Goal: Task Accomplishment & Management: Use online tool/utility

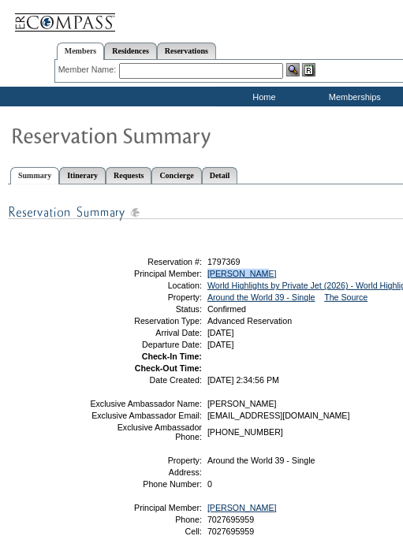
drag, startPoint x: 266, startPoint y: 278, endPoint x: 204, endPoint y: 270, distance: 61.9
click at [204, 270] on table "Share With Family and Friends Share via Email Share Reservation Information Ple…" at bounding box center [284, 313] width 394 height 147
click at [207, 270] on td "[PERSON_NAME]" at bounding box center [341, 273] width 274 height 9
copy link "[PERSON_NAME]"
drag, startPoint x: 278, startPoint y: 256, endPoint x: 256, endPoint y: 262, distance: 22.8
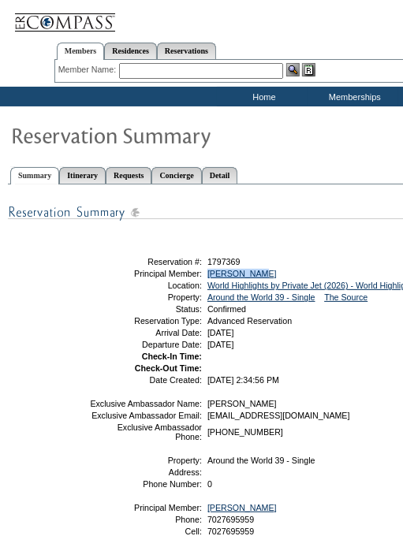
click at [278, 257] on td "1797369" at bounding box center [341, 261] width 274 height 9
drag, startPoint x: 254, startPoint y: 262, endPoint x: 206, endPoint y: 258, distance: 48.3
click at [206, 258] on td "1797369" at bounding box center [341, 261] width 274 height 9
copy span "1797369"
drag, startPoint x: 221, startPoint y: 54, endPoint x: 168, endPoint y: 69, distance: 54.9
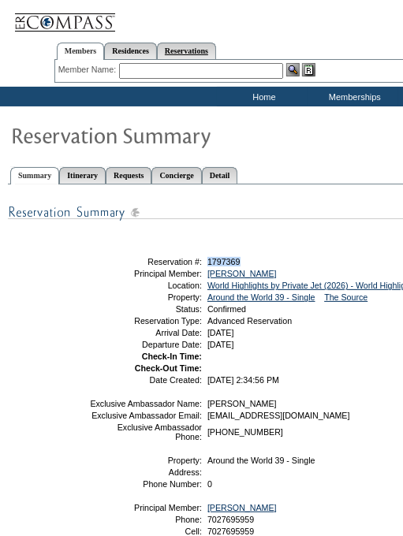
click at [216, 54] on link "Reservations" at bounding box center [186, 51] width 59 height 17
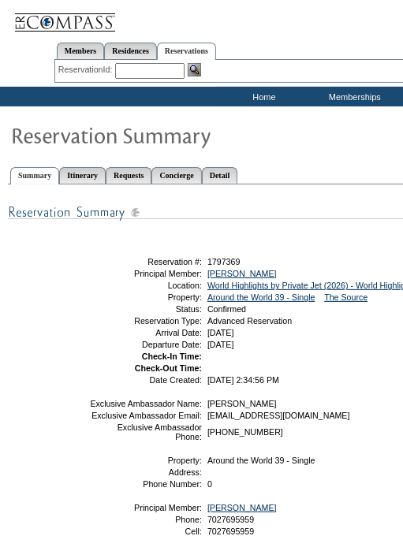
click at [136, 72] on input "text" at bounding box center [149, 71] width 69 height 16
paste input "1797408"
type input "1797408"
click input "Send" at bounding box center [0, 0] width 0 height 0
